Goal: Task Accomplishment & Management: Complete application form

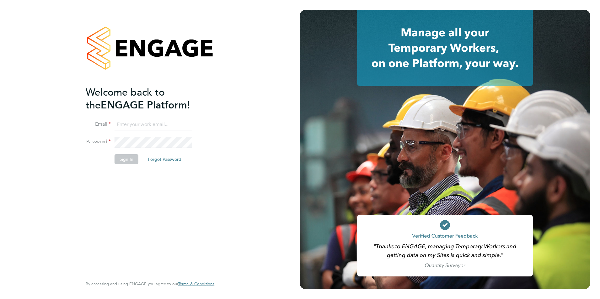
type input "[EMAIL_ADDRESS][PERSON_NAME][DOMAIN_NAME]"
click at [129, 162] on button "Sign In" at bounding box center [127, 159] width 24 height 10
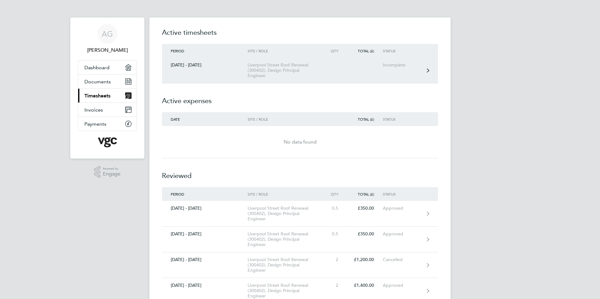
click at [191, 65] on div "23 - 29 Aug 2025" at bounding box center [205, 64] width 86 height 5
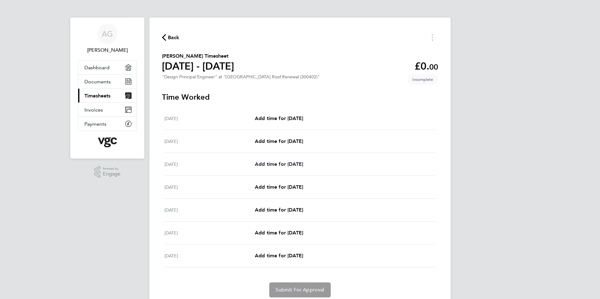
click at [295, 165] on span "Add time for Mon 25 Aug" at bounding box center [279, 164] width 48 height 6
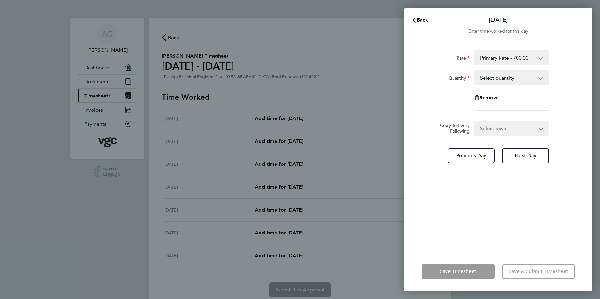
click at [542, 78] on app-icon-cross-button at bounding box center [545, 78] width 8 height 14
click at [492, 79] on select "Select quantity 0.5 1" at bounding box center [507, 78] width 65 height 14
click at [565, 115] on app-timesheet-line-form-group "Rate Primary Rate - 700.00 Quantity Select quantity 0.5 1 Remove" at bounding box center [498, 83] width 153 height 66
click at [376, 130] on div "Back Mon 25 Aug Enter time worked for this day. Rate Primary Rate - 700.00 Quan…" at bounding box center [300, 149] width 600 height 299
click at [415, 20] on icon "button" at bounding box center [414, 20] width 5 height 5
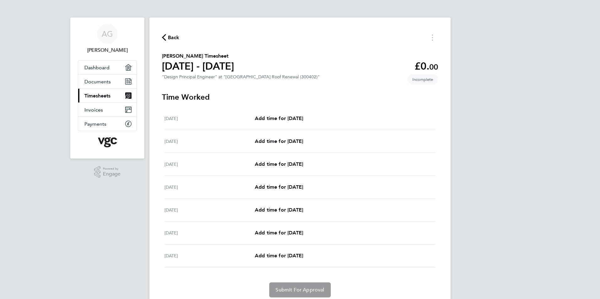
click at [293, 289] on app-form-button "Submit For Approval" at bounding box center [300, 290] width 66 height 15
click at [309, 291] on app-form-button "Submit For Approval" at bounding box center [300, 290] width 66 height 15
click at [276, 163] on span "Add time for Mon 25 Aug" at bounding box center [279, 164] width 48 height 6
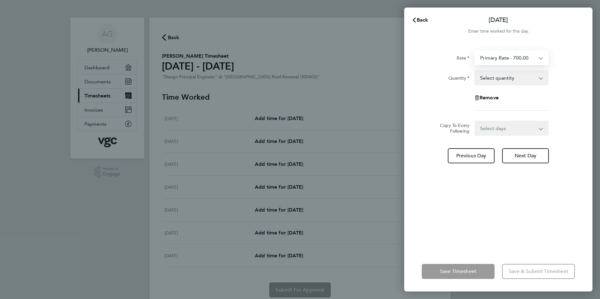
click at [540, 58] on select "Primary Rate - 700.00" at bounding box center [507, 58] width 65 height 14
click at [541, 81] on app-icon-cross-button at bounding box center [545, 78] width 8 height 14
click at [493, 80] on select "Select quantity 0.5 1" at bounding box center [507, 78] width 65 height 14
click at [576, 111] on div "Rate Primary Rate - 700.00 Quantity Select quantity 0.5 1 Remove Copy To Every …" at bounding box center [498, 147] width 188 height 209
click at [525, 270] on app-form-button "Save & Submit Timesheet" at bounding box center [537, 271] width 77 height 15
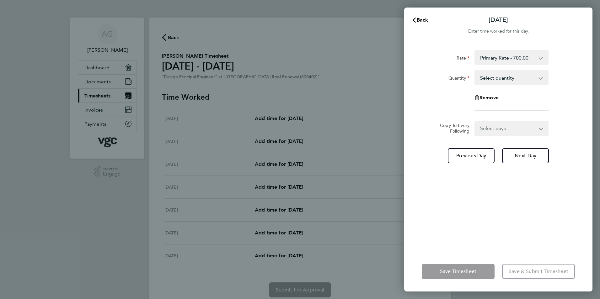
click at [525, 270] on app-form-button "Save & Submit Timesheet" at bounding box center [537, 271] width 77 height 15
click at [352, 254] on div "Back Mon 25 Aug Enter time worked for this day. Rate Primary Rate - 700.00 Quan…" at bounding box center [300, 149] width 600 height 299
click at [414, 20] on icon "button" at bounding box center [414, 20] width 3 height 5
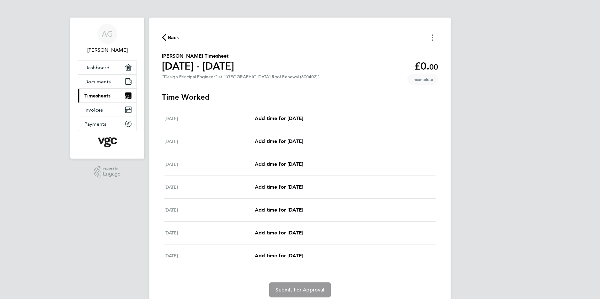
click at [432, 39] on icon "Timesheets Menu" at bounding box center [432, 38] width 1 height 6
click at [381, 51] on button "Mark as absent" at bounding box center [400, 51] width 75 height 13
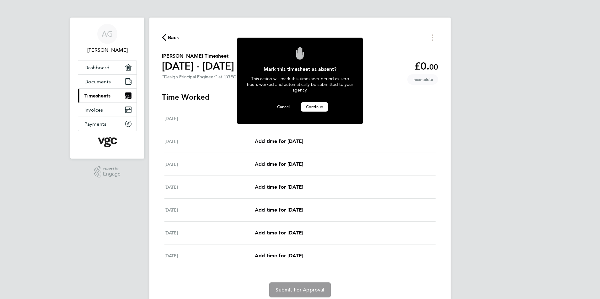
click at [316, 105] on span "Continue" at bounding box center [314, 106] width 17 height 5
